Goal: Task Accomplishment & Management: Complete application form

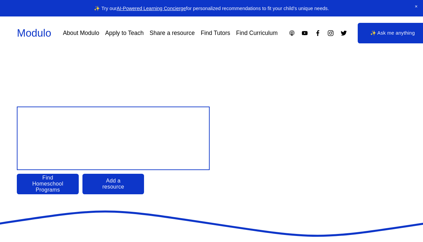
drag, startPoint x: 213, startPoint y: 31, endPoint x: 168, endPoint y: 36, distance: 45.7
click at [213, 31] on link "Find Tutors" at bounding box center [216, 33] width 30 height 12
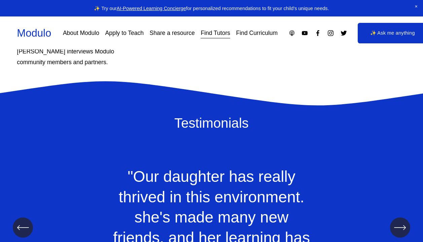
scroll to position [777, 0]
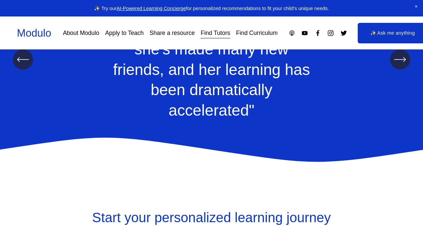
select select "**"
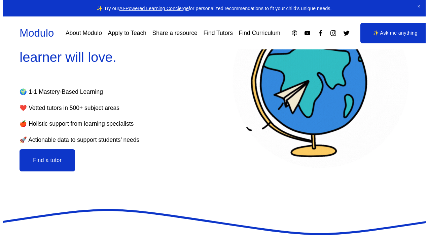
scroll to position [101, 0]
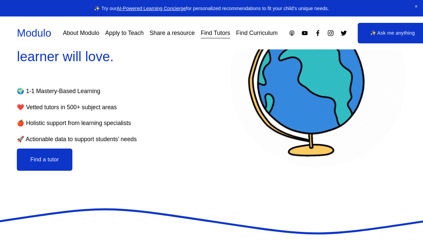
drag, startPoint x: 58, startPoint y: 155, endPoint x: 51, endPoint y: 133, distance: 23.8
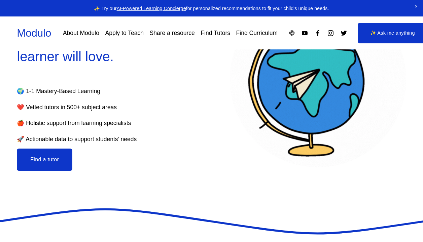
click at [58, 155] on button "Find a tutor" at bounding box center [45, 160] width 56 height 22
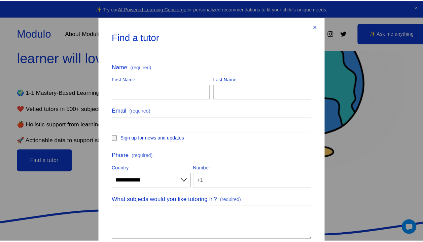
scroll to position [0, 0]
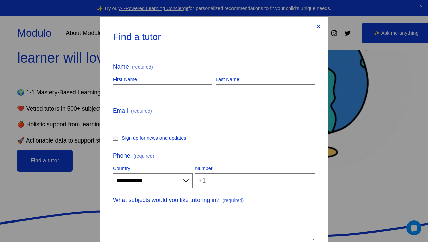
click at [317, 23] on div "×" at bounding box center [318, 26] width 7 height 7
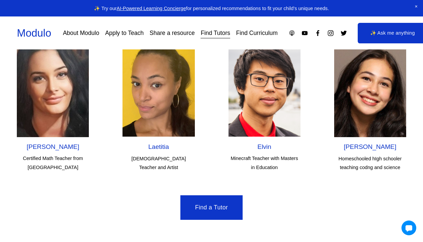
scroll to position [1951, 0]
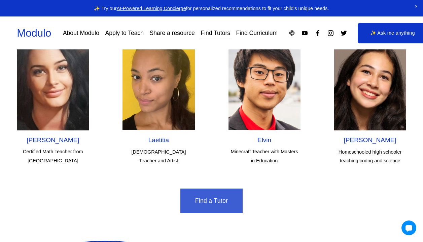
click at [219, 189] on link "Find a Tutor" at bounding box center [211, 201] width 62 height 25
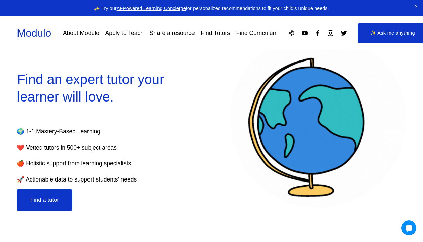
scroll to position [0, 0]
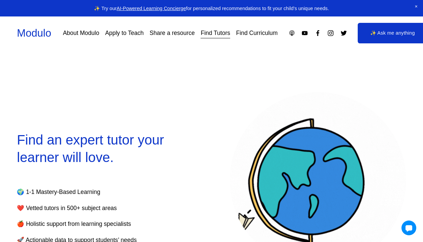
click at [128, 32] on link "Apply to Teach" at bounding box center [124, 33] width 38 height 12
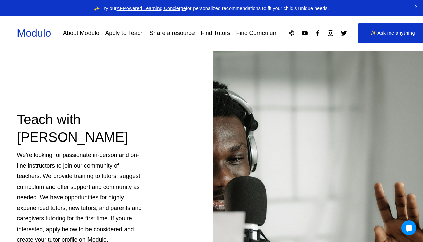
scroll to position [196, 0]
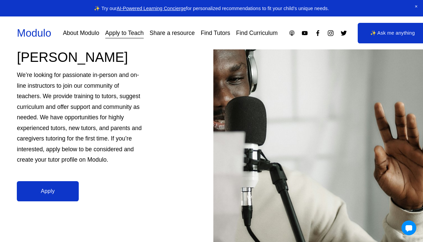
scroll to position [95, 0]
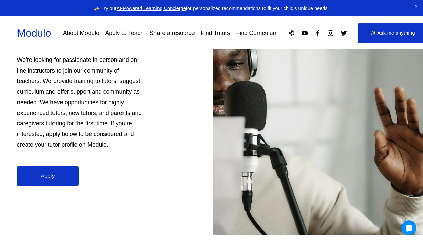
click at [43, 173] on link "Apply" at bounding box center [48, 176] width 62 height 21
